Goal: Task Accomplishment & Management: Manage account settings

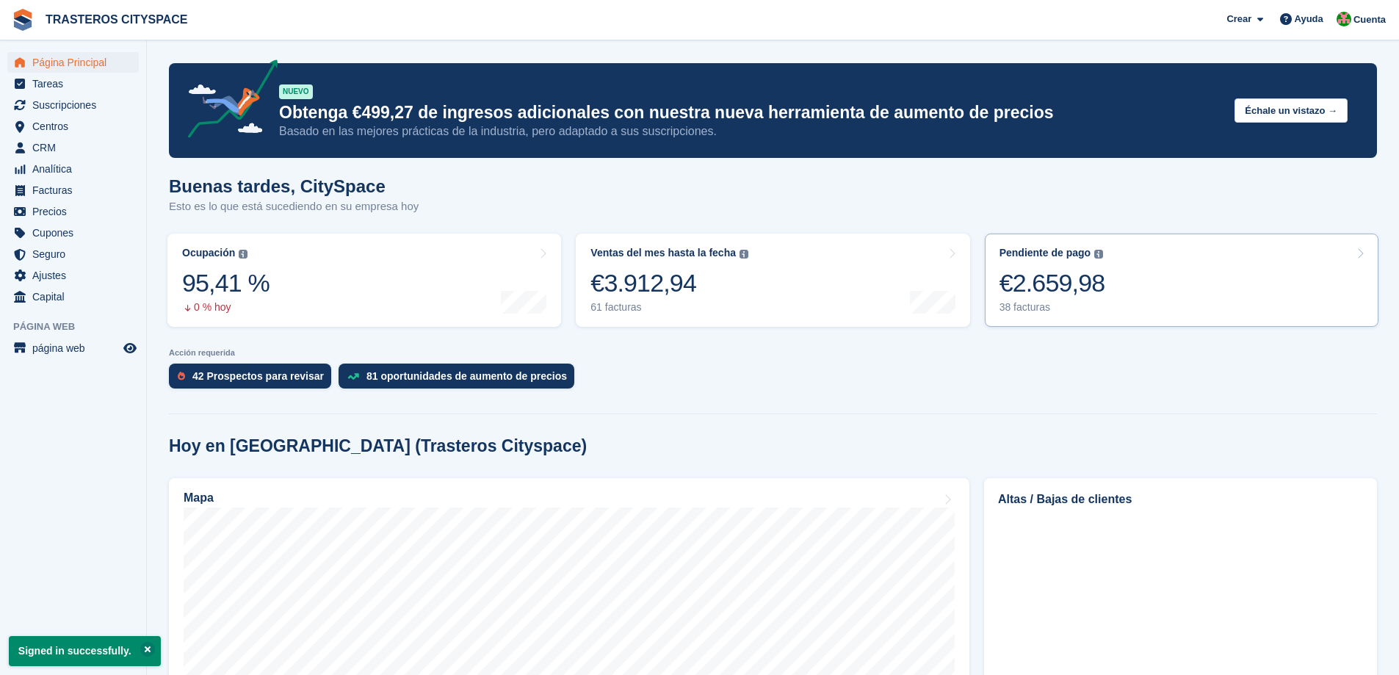
click at [1102, 297] on link "Pendiente de pago El saldo total pendiente de todas las facturas abiertas. €2.6…" at bounding box center [1182, 280] width 394 height 93
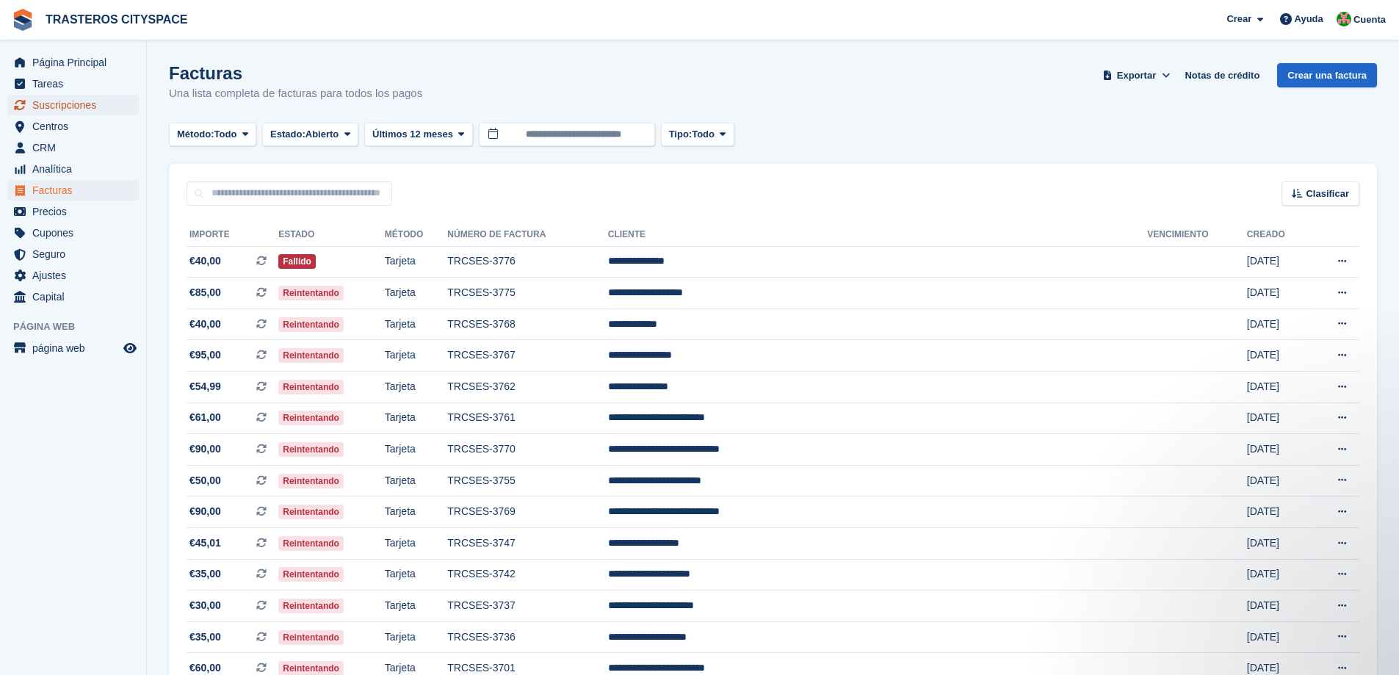
click at [75, 109] on span "Suscripciones" at bounding box center [76, 105] width 88 height 21
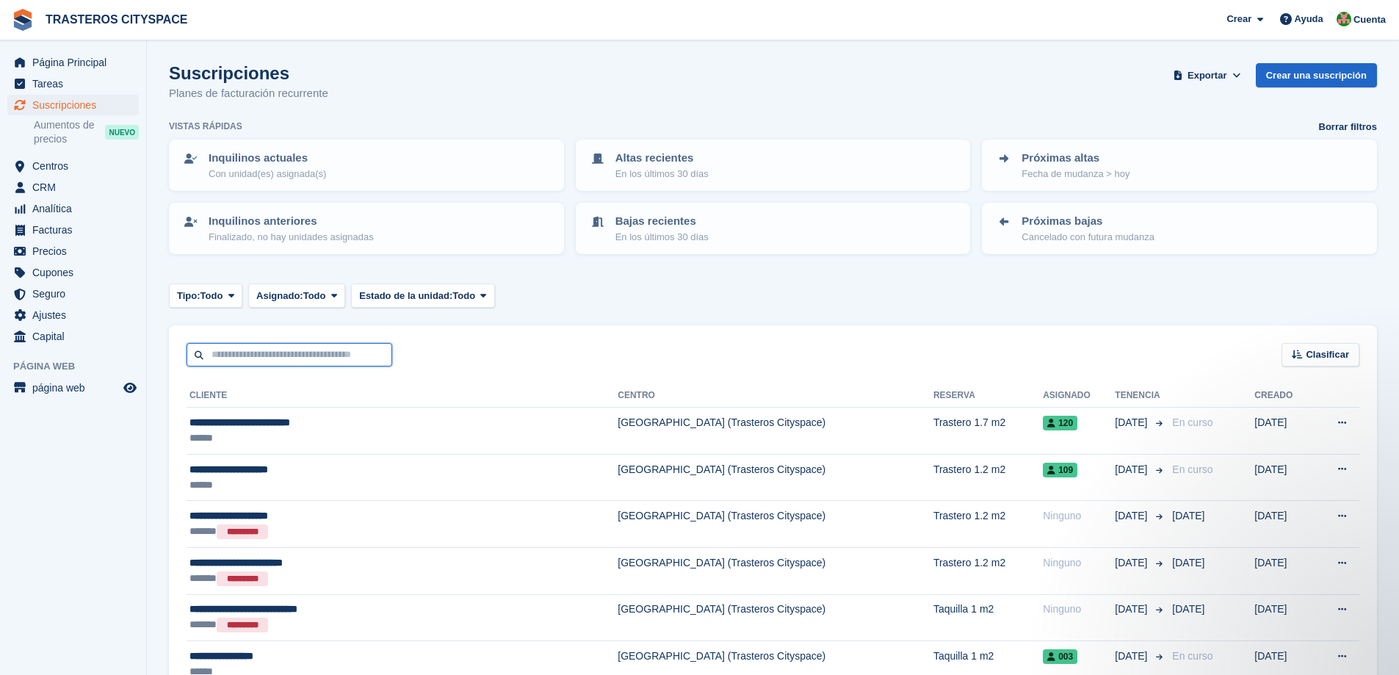
click at [284, 357] on input "text" at bounding box center [290, 355] width 206 height 24
type input "*****"
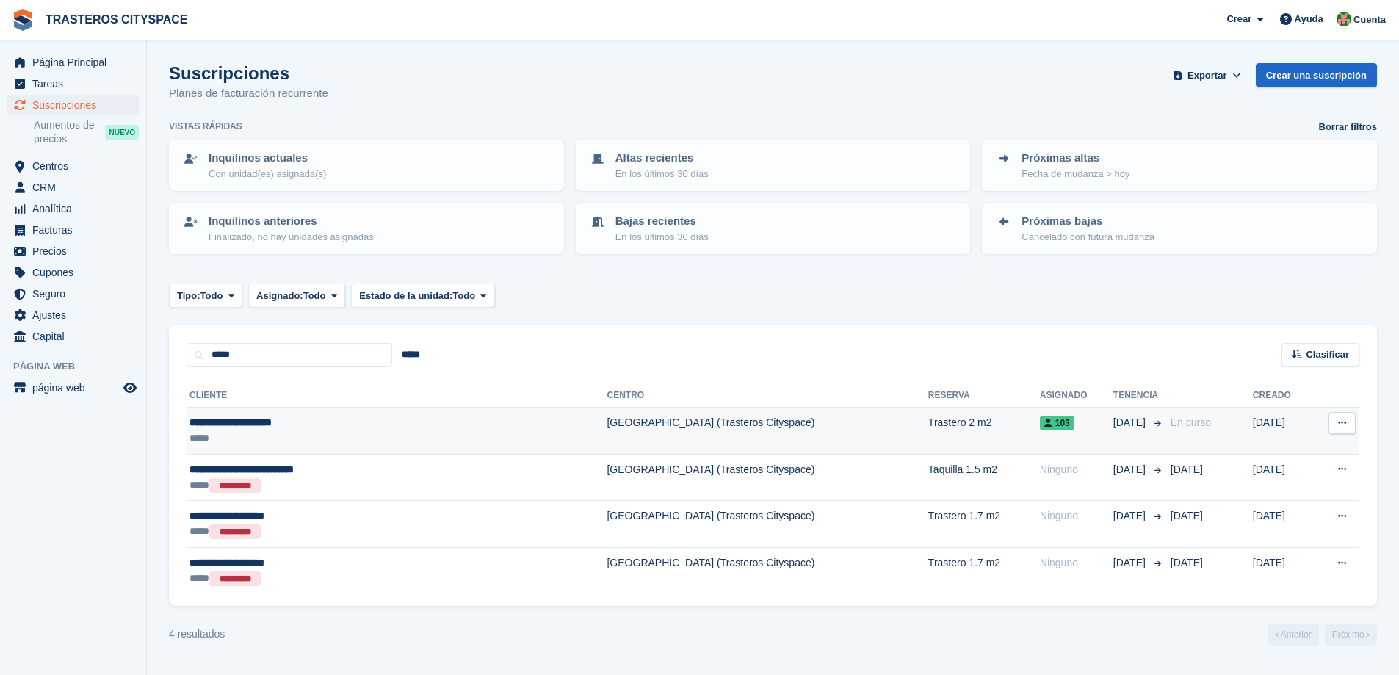
click at [328, 432] on div "*****" at bounding box center [323, 437] width 269 height 15
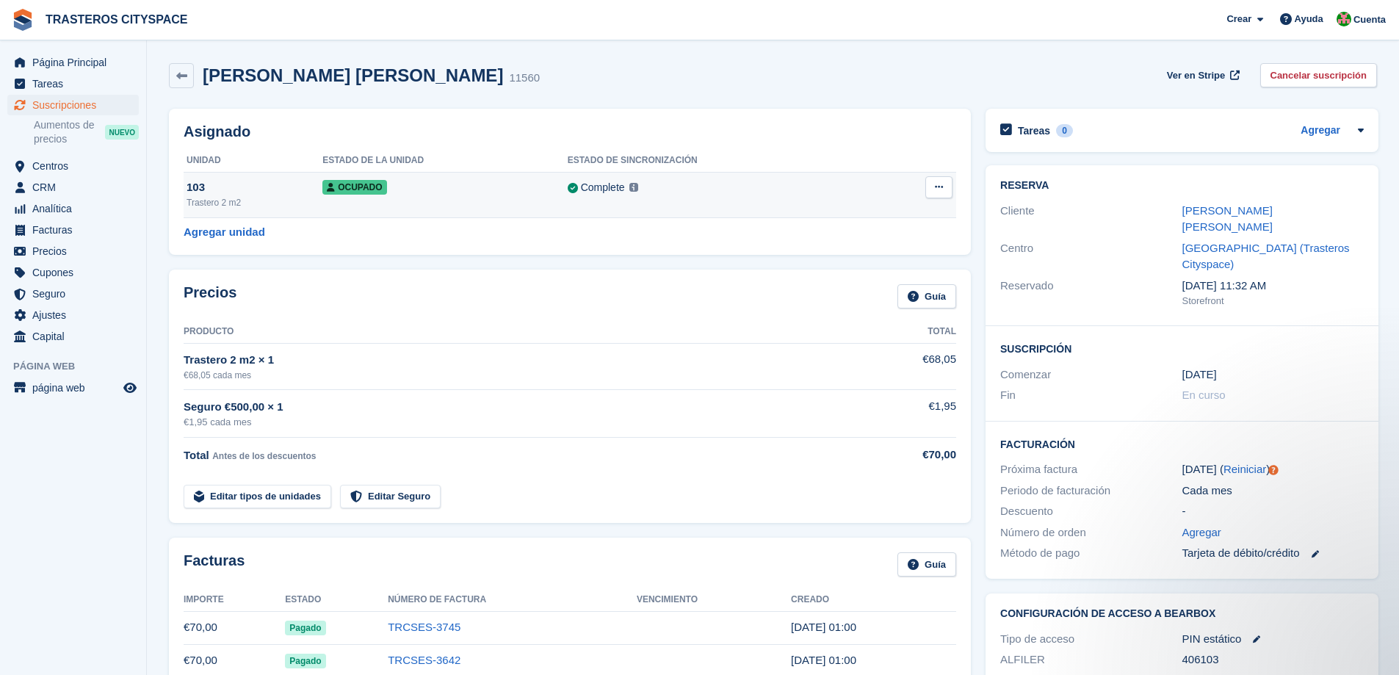
click at [698, 201] on td "Complete Última sincronización en 30 Aug, 6:01 AM Aprende más →" at bounding box center [725, 195] width 314 height 46
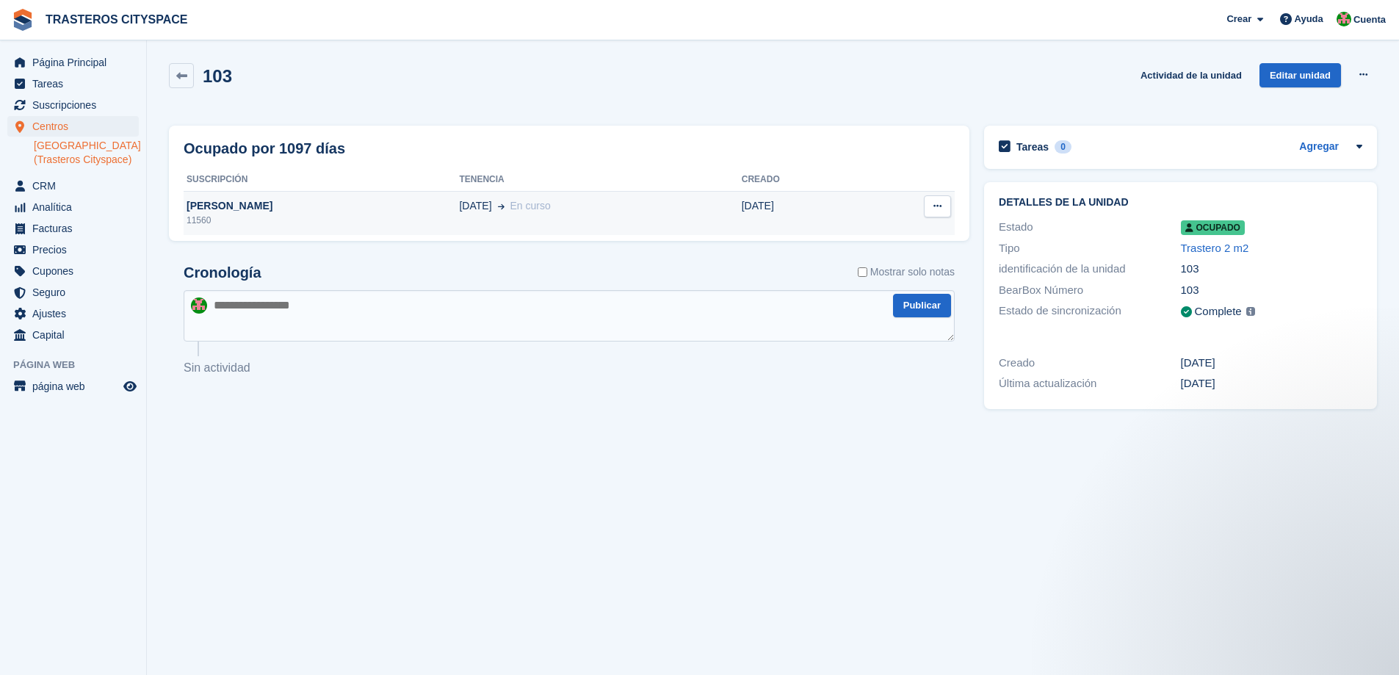
click at [270, 218] on div "11560" at bounding box center [321, 220] width 275 height 13
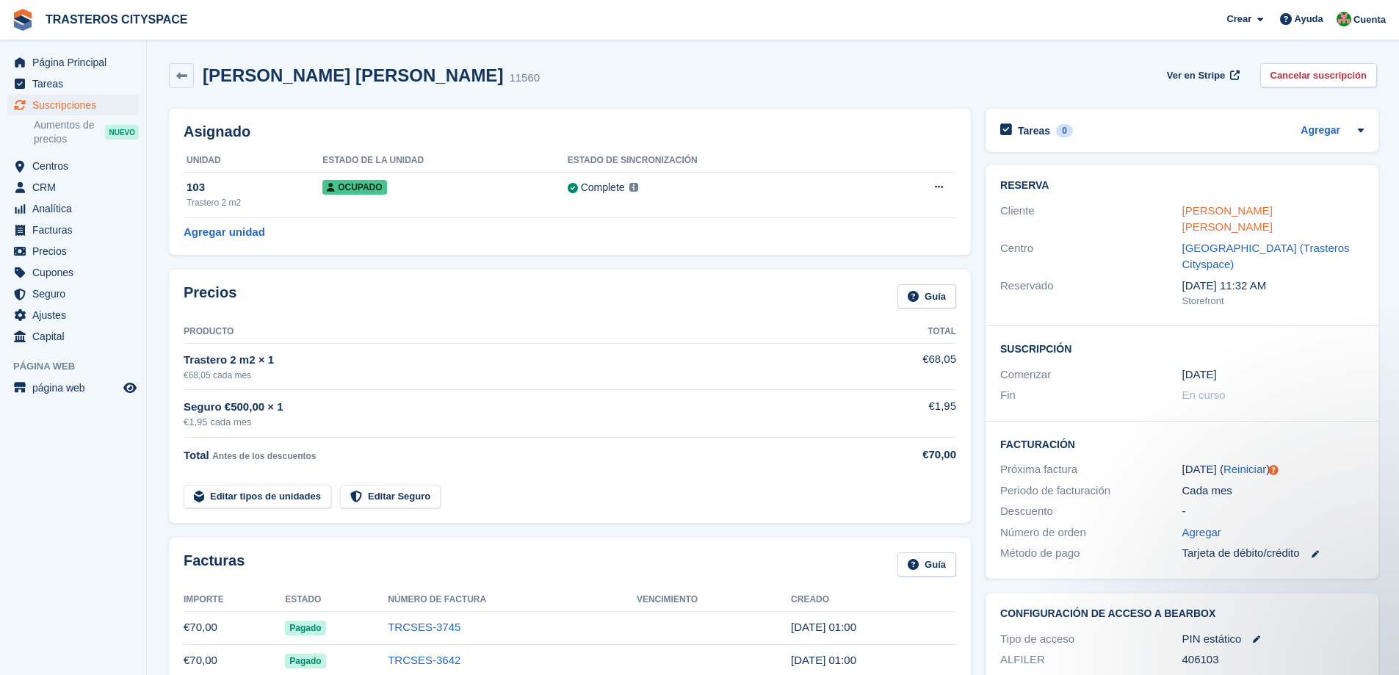
click at [1221, 211] on link "Jorge Luis García peña" at bounding box center [1228, 218] width 90 height 29
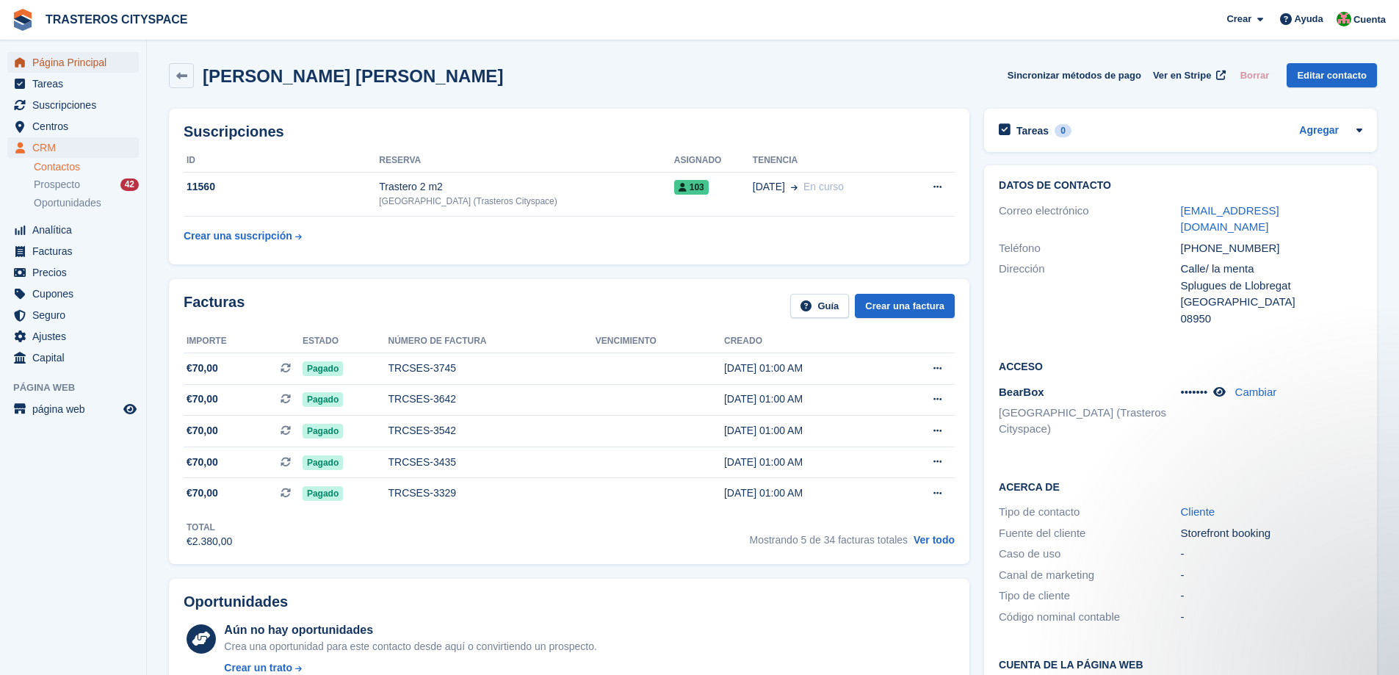
click at [110, 59] on span "Página Principal" at bounding box center [76, 62] width 88 height 21
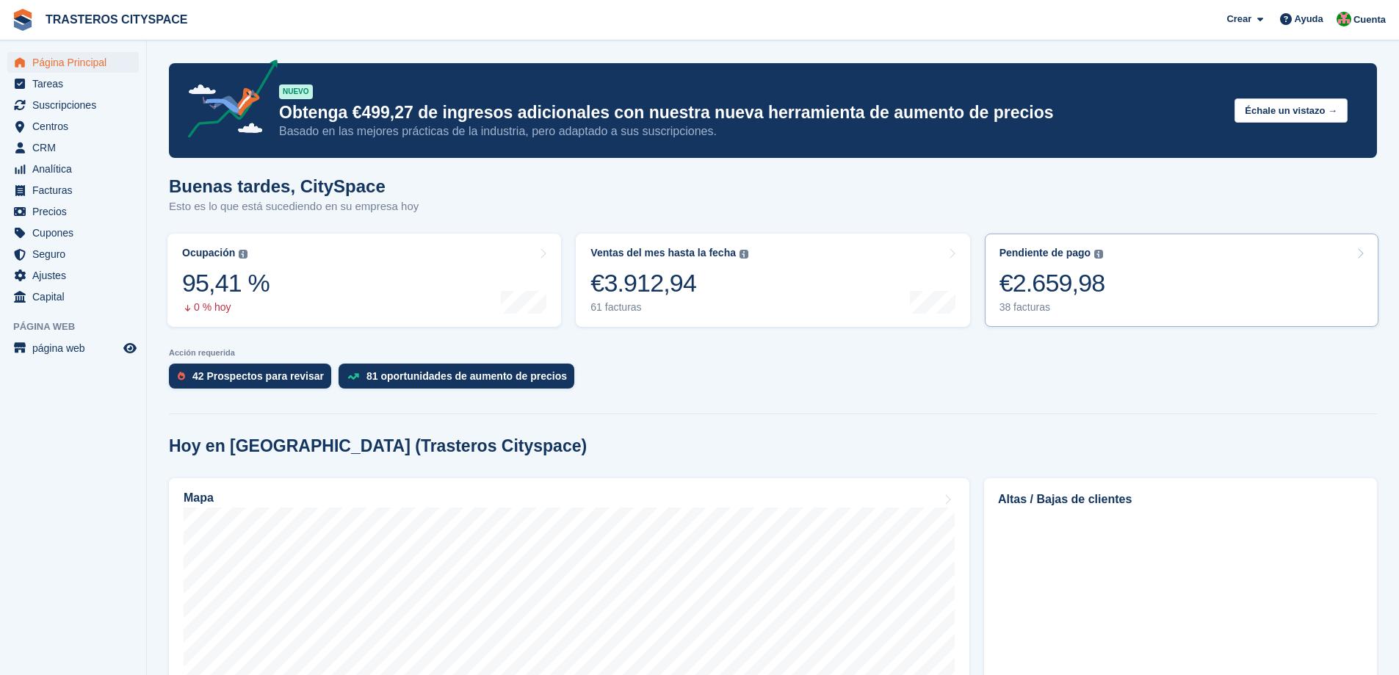
click at [1130, 275] on link "Pendiente de pago El saldo total pendiente de todas las facturas abiertas. €2.6…" at bounding box center [1182, 280] width 394 height 93
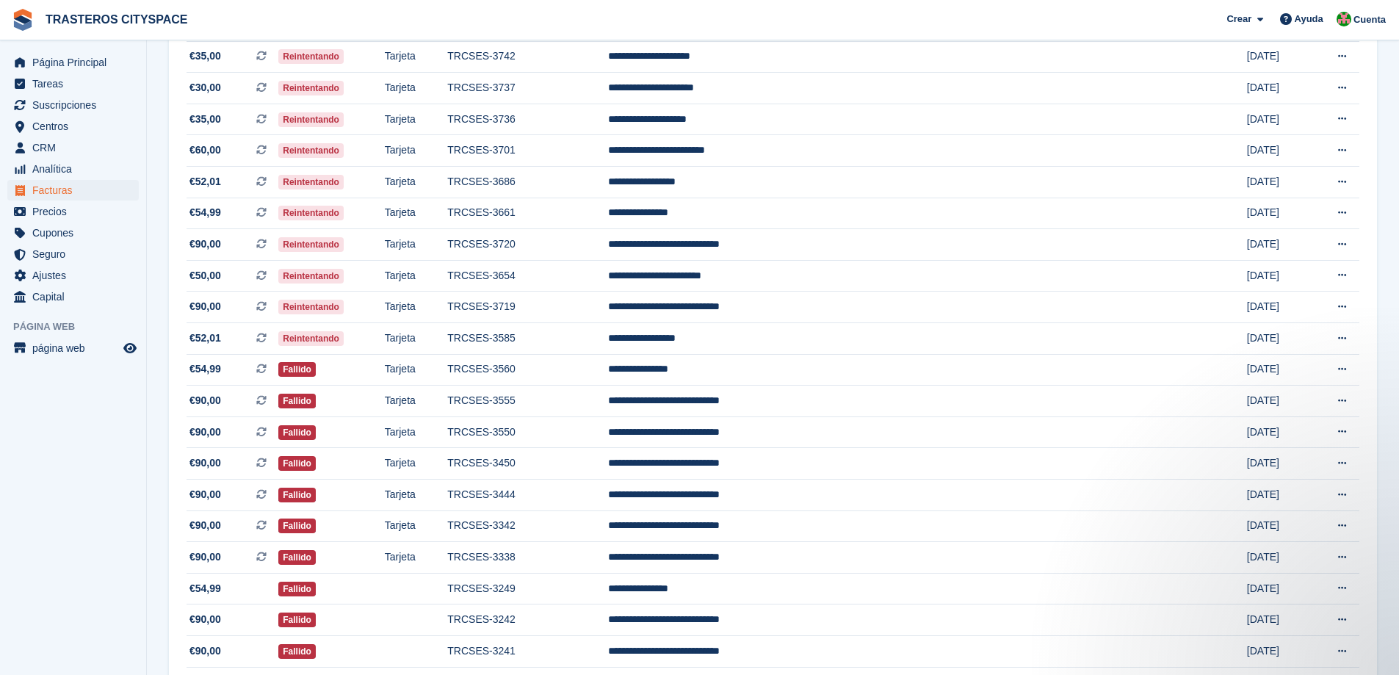
scroll to position [435, 0]
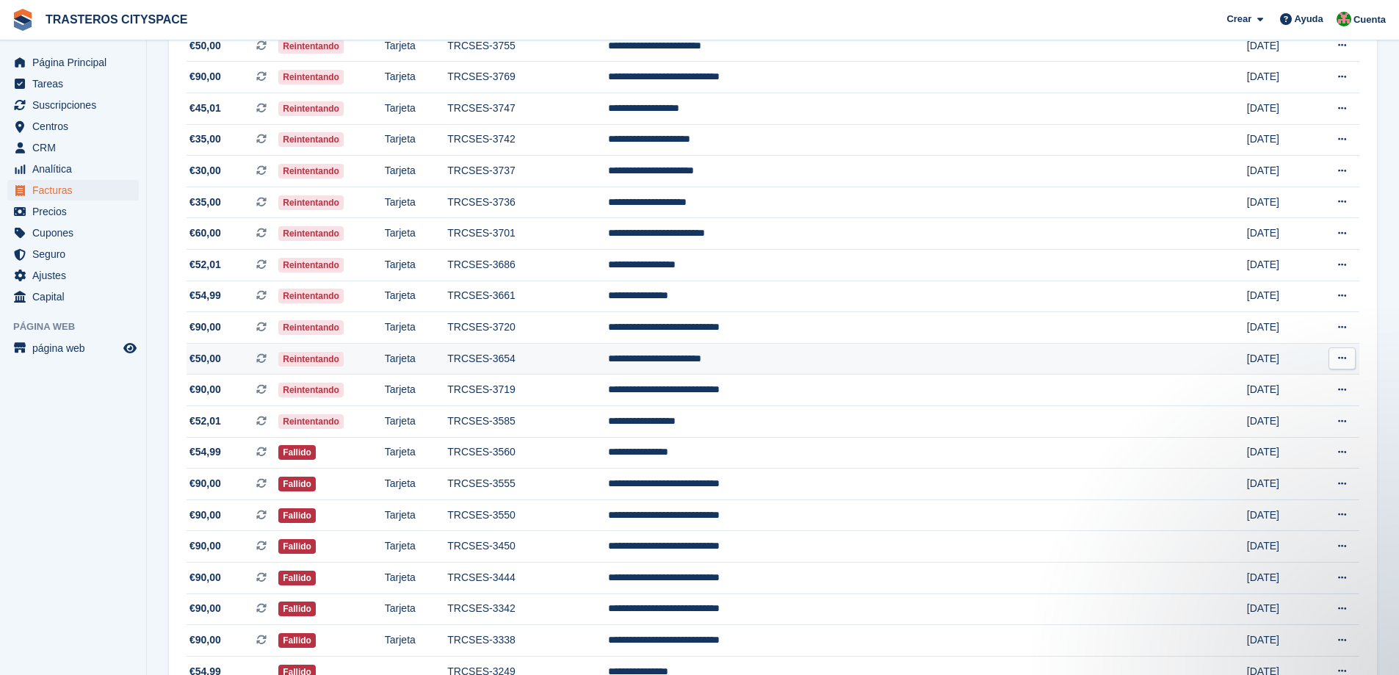
click at [607, 365] on td "TRCSES-3654" at bounding box center [527, 359] width 160 height 32
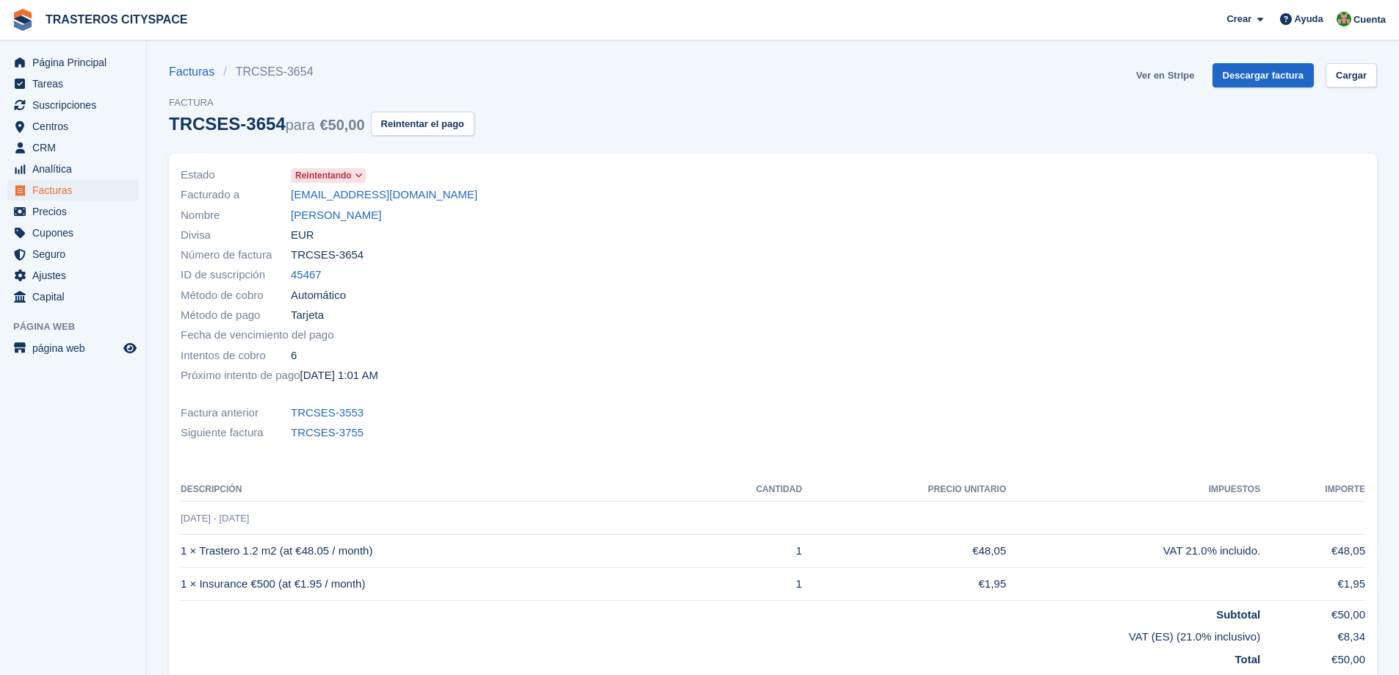
click at [1162, 73] on link "Ver en Stripe" at bounding box center [1165, 75] width 70 height 24
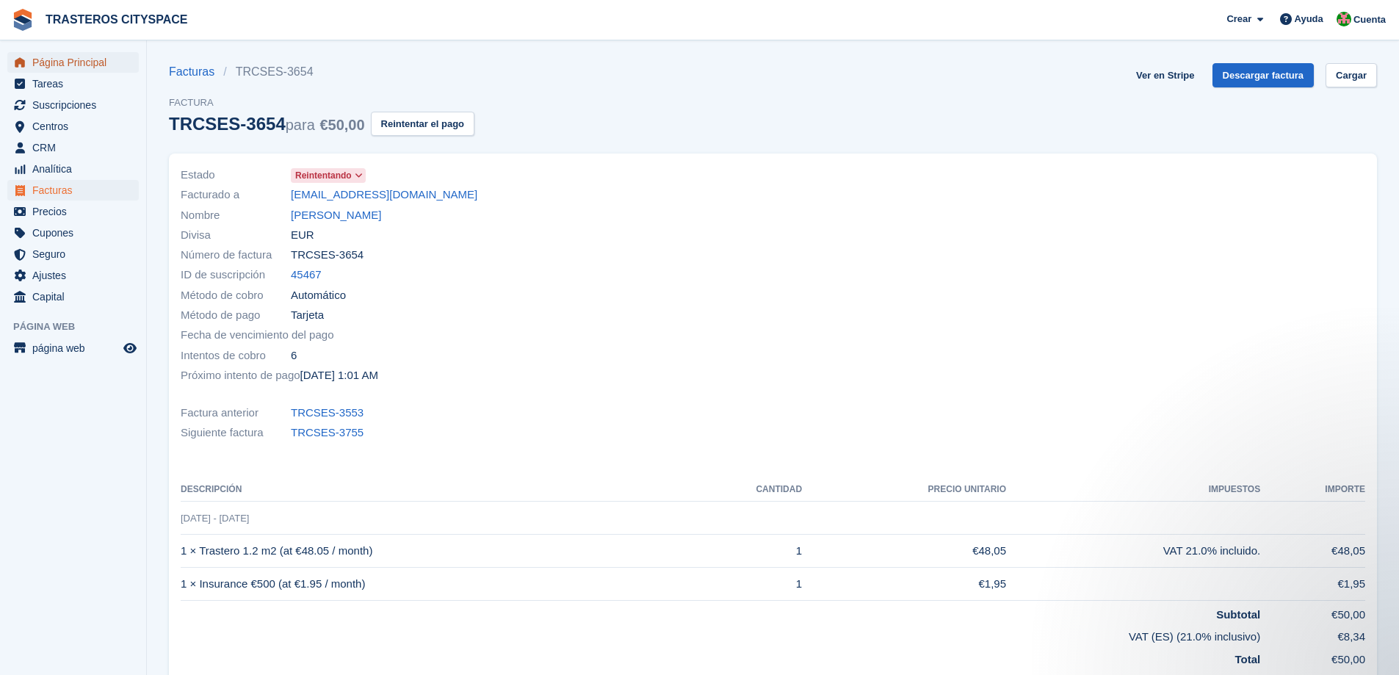
click at [73, 62] on span "Página Principal" at bounding box center [76, 62] width 88 height 21
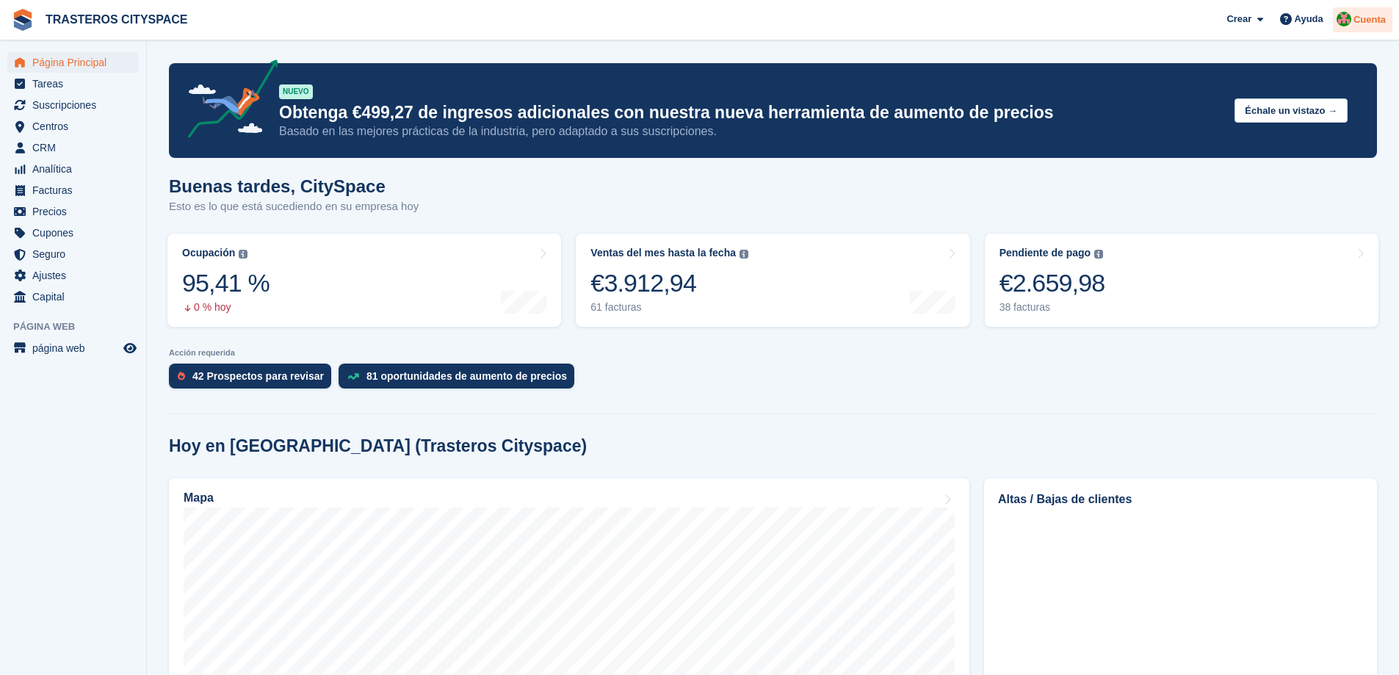
click at [1360, 18] on span "Cuenta" at bounding box center [1370, 19] width 32 height 15
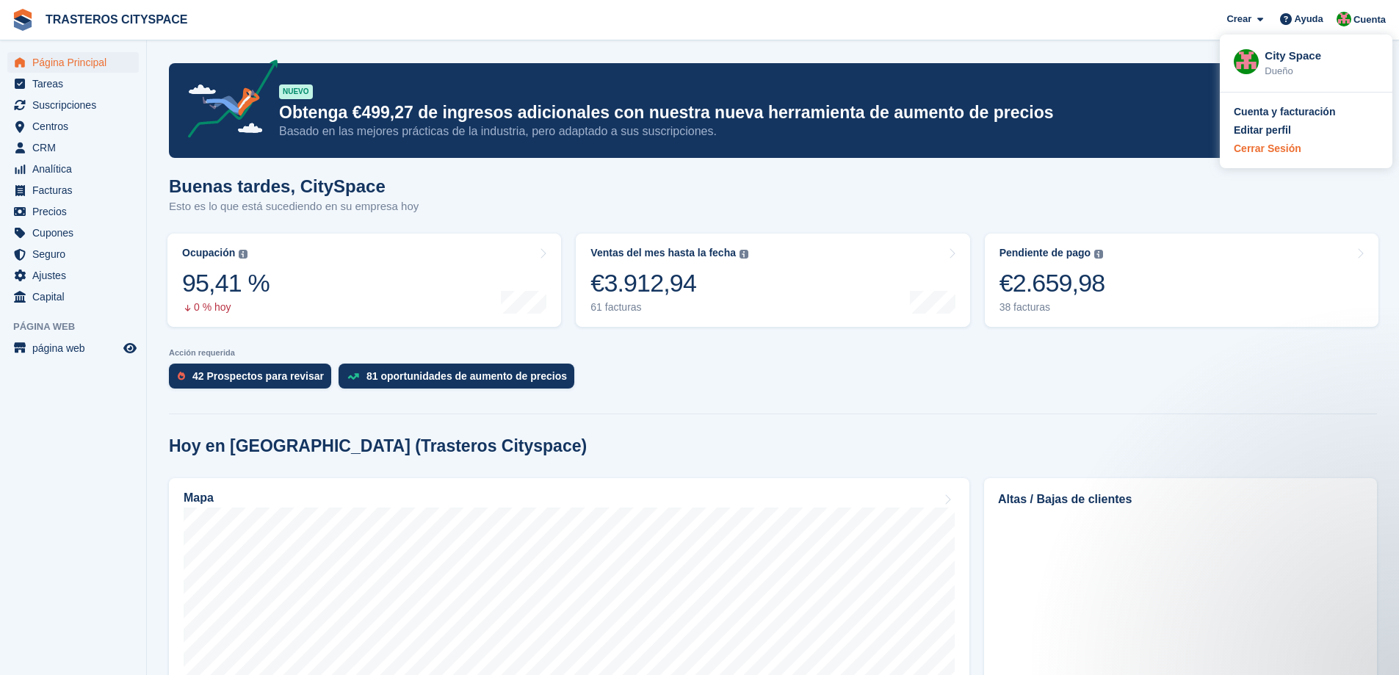
click at [1277, 152] on div "Cerrar Sesión" at bounding box center [1268, 148] width 68 height 15
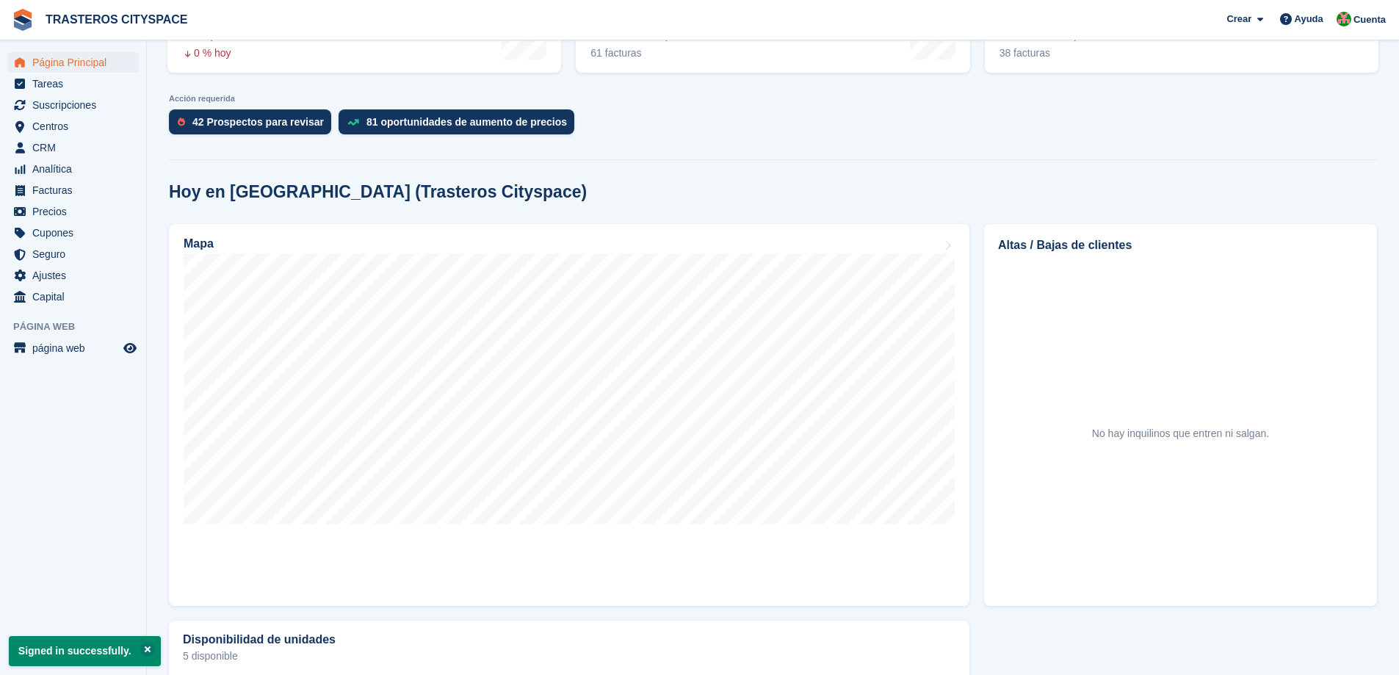
scroll to position [294, 0]
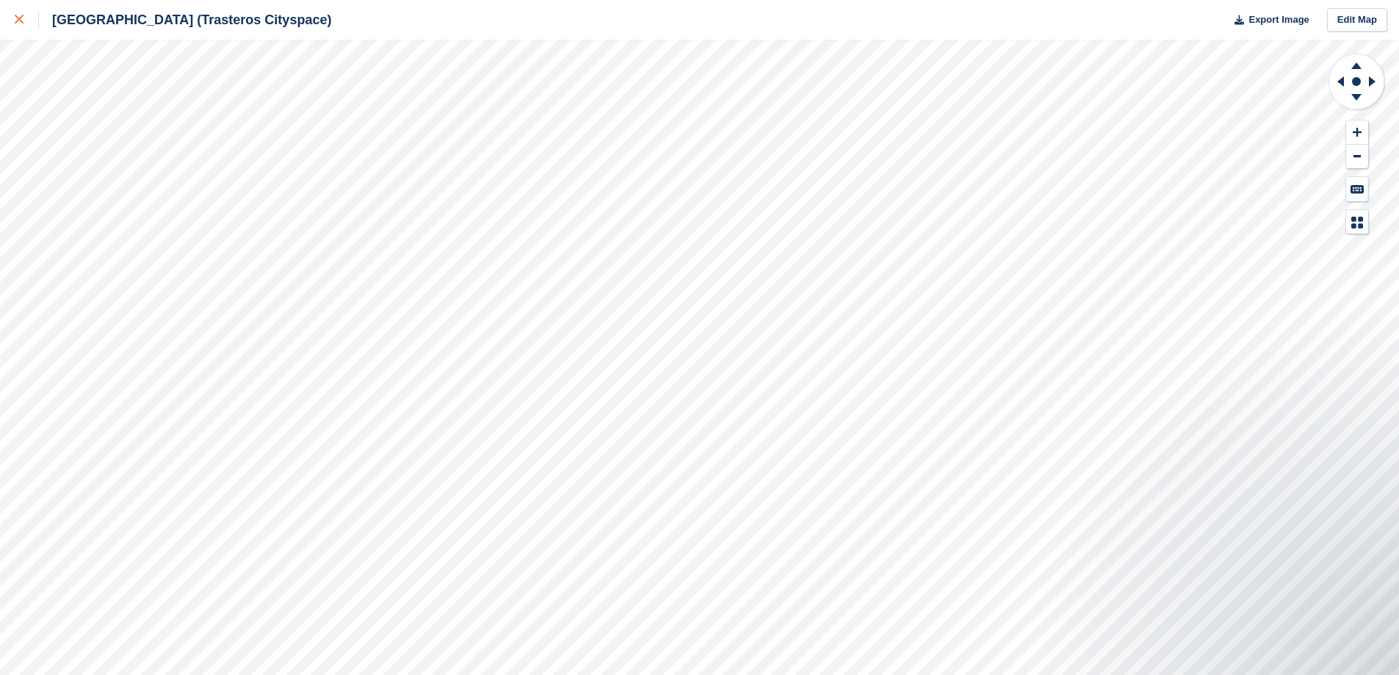
click at [13, 21] on link at bounding box center [19, 20] width 39 height 40
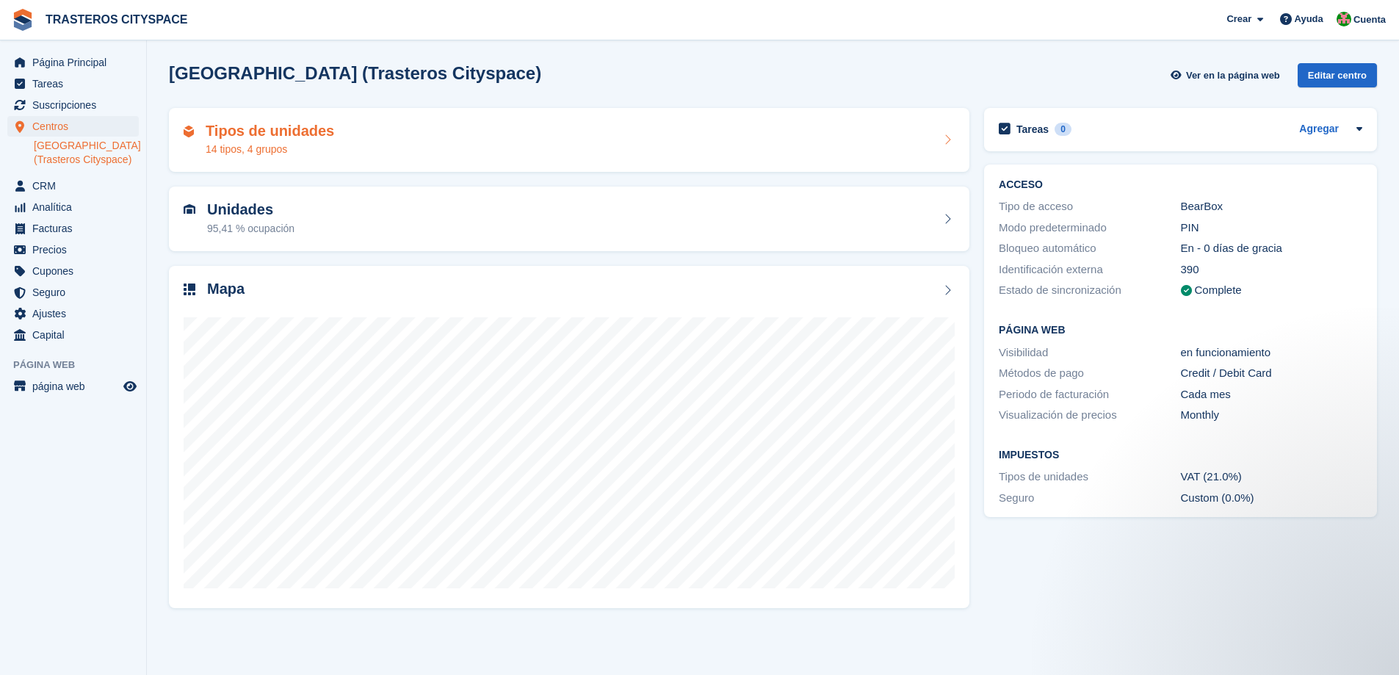
click at [581, 149] on div "Tipos de unidades 14 tipos, 4 grupos" at bounding box center [569, 140] width 771 height 35
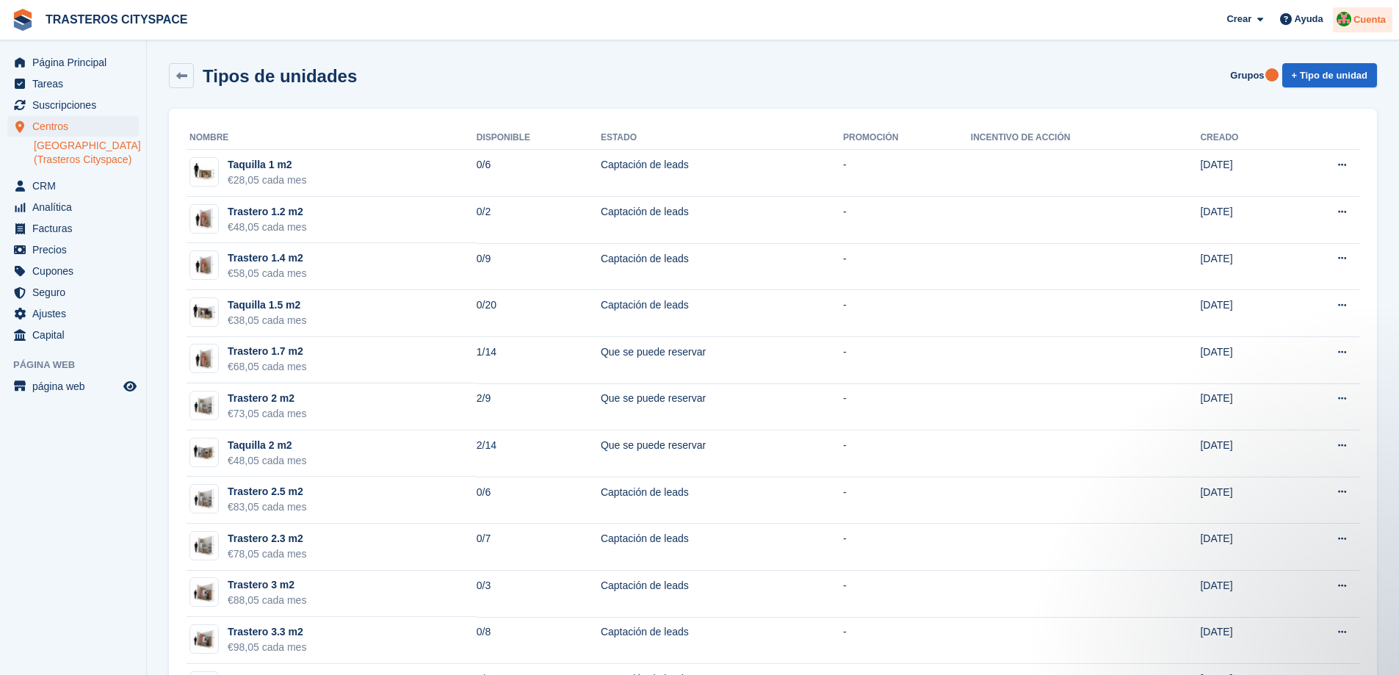
click at [1373, 32] on div "Cuenta" at bounding box center [1362, 20] width 59 height 26
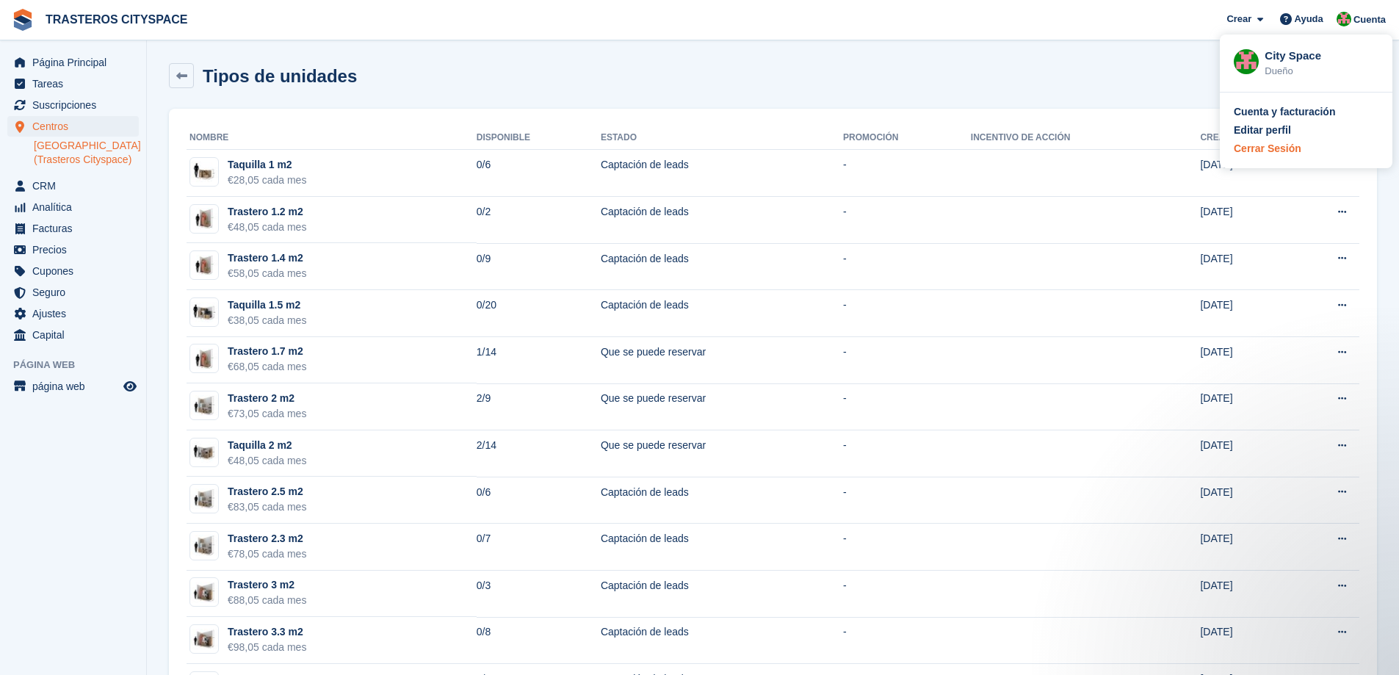
click at [1277, 151] on div "Cerrar Sesión" at bounding box center [1268, 148] width 68 height 15
